Goal: Information Seeking & Learning: Learn about a topic

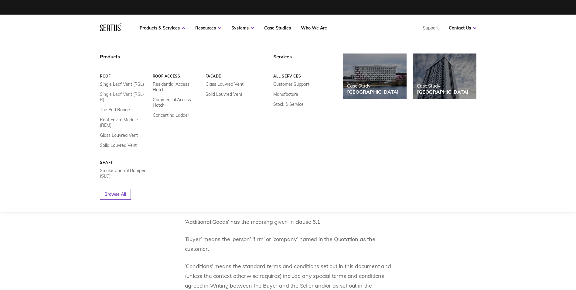
click at [127, 94] on link "Single Leaf Vent (RSL-R)" at bounding box center [124, 96] width 48 height 11
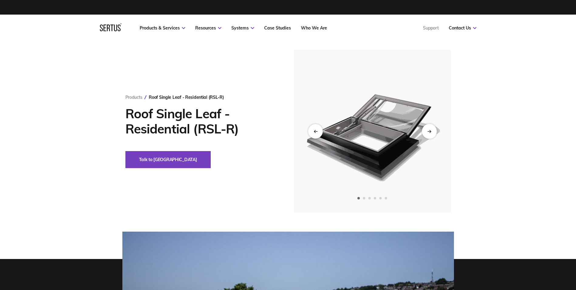
click at [434, 131] on div "Next slide" at bounding box center [429, 131] width 15 height 15
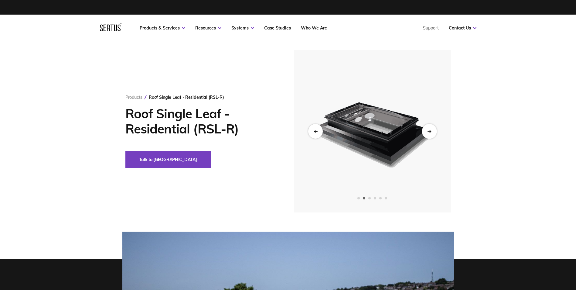
click at [434, 131] on div "Next slide" at bounding box center [429, 131] width 15 height 15
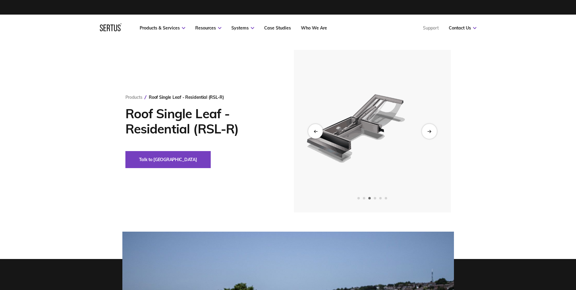
click at [434, 131] on div "Next slide" at bounding box center [429, 131] width 15 height 15
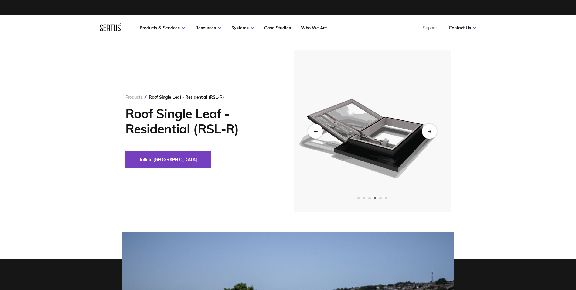
click at [434, 131] on div "Next slide" at bounding box center [429, 131] width 15 height 15
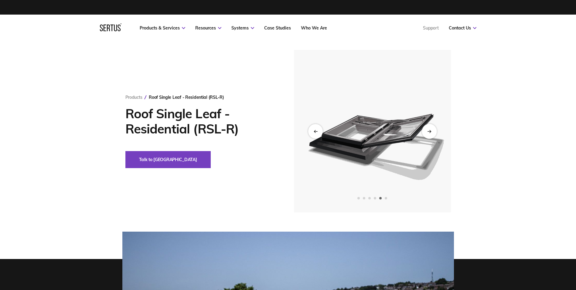
click at [434, 131] on div "Next slide" at bounding box center [429, 131] width 15 height 15
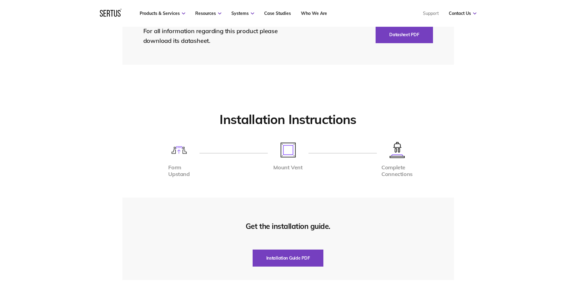
scroll to position [1396, 0]
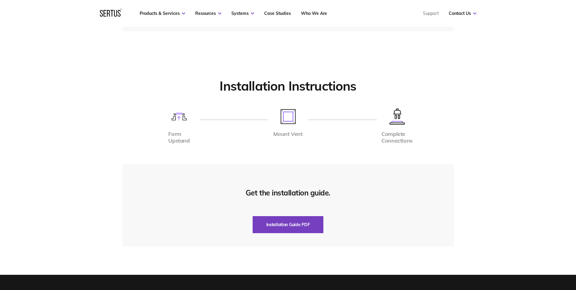
click at [292, 115] on img at bounding box center [288, 116] width 15 height 15
click at [174, 116] on img at bounding box center [179, 117] width 15 height 8
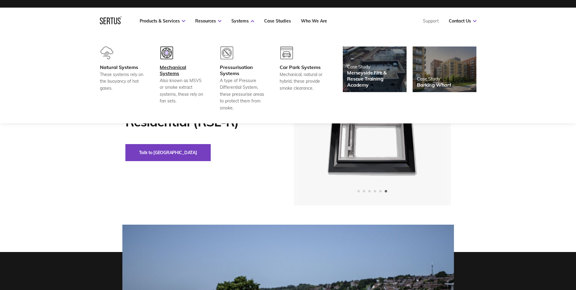
scroll to position [0, 0]
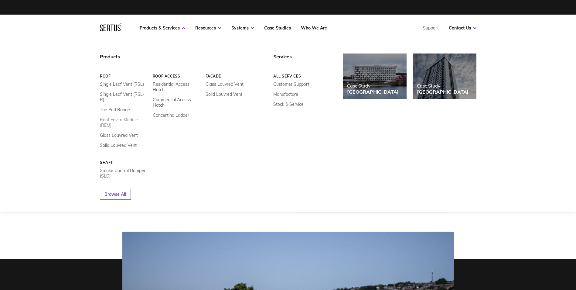
click at [128, 117] on link "Roof Enviro Module (REM)" at bounding box center [124, 122] width 48 height 11
